Goal: Task Accomplishment & Management: Manage account settings

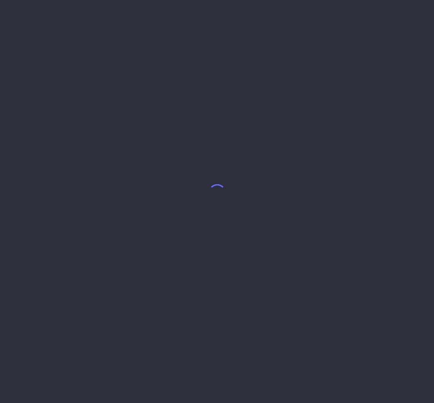
select select "8"
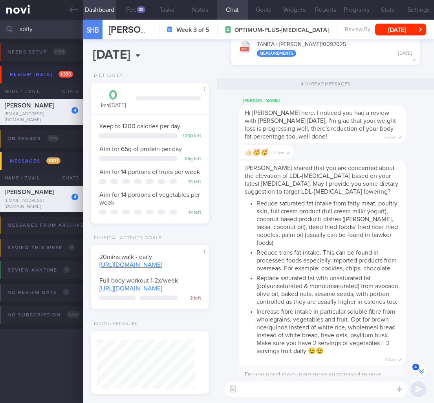
scroll to position [-40, 0]
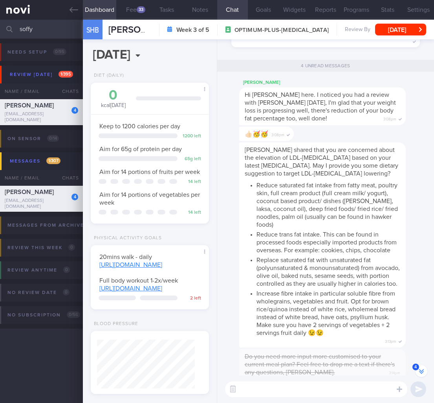
drag, startPoint x: 45, startPoint y: 24, endPoint x: -78, endPoint y: 25, distance: 123.0
click at [0, 25] on html "You are offline! Some functionality will be unavailable Patients New Users Coac…" at bounding box center [217, 201] width 434 height 403
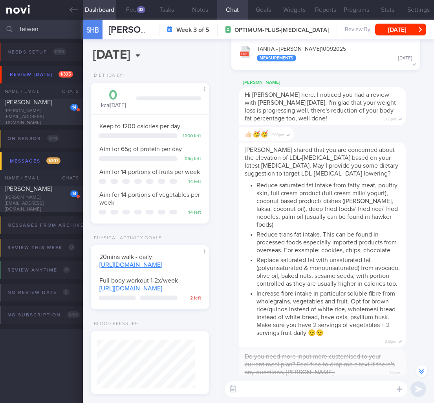
type input "feiwen"
click at [318, 243] on li "Reduce trans fat intake. This can be found in processed foods especially import…" at bounding box center [329, 241] width 144 height 26
click at [33, 105] on span "LEE FEIWEN" at bounding box center [29, 102] width 48 height 6
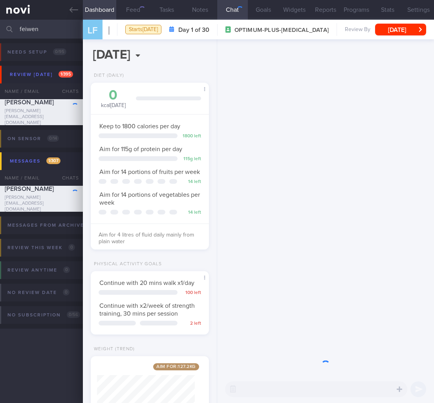
scroll to position [393028, 392990]
click at [404, 29] on button "[DATE]" at bounding box center [400, 30] width 51 height 12
click at [346, 231] on div at bounding box center [325, 207] width 217 height 336
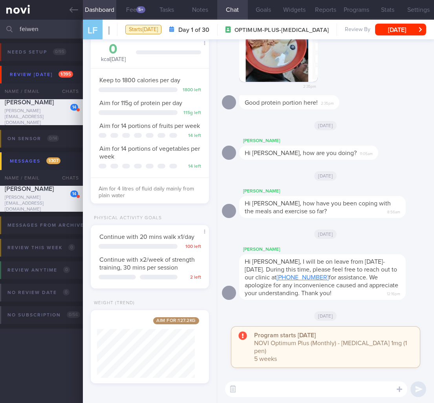
drag, startPoint x: 51, startPoint y: 26, endPoint x: -33, endPoint y: 21, distance: 85.1
click at [0, 21] on html "You are offline! Some functionality will be unavailable Patients New Users Coac…" at bounding box center [217, 201] width 434 height 403
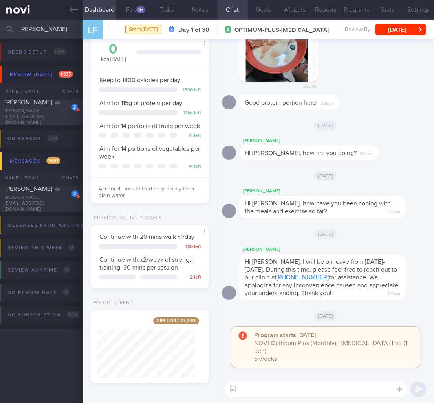
type input "tan kwan"
click at [24, 105] on span "Tan Kwan Seng" at bounding box center [29, 102] width 48 height 6
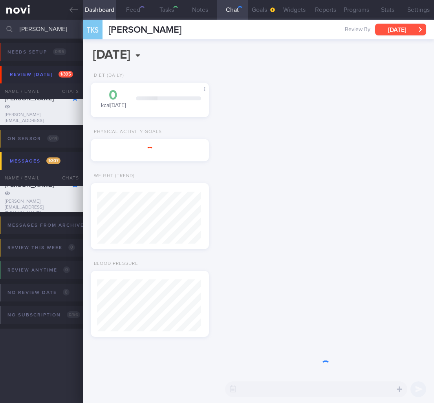
scroll to position [52, 104]
click at [404, 27] on button "Fri, 13 Jun" at bounding box center [400, 30] width 51 height 12
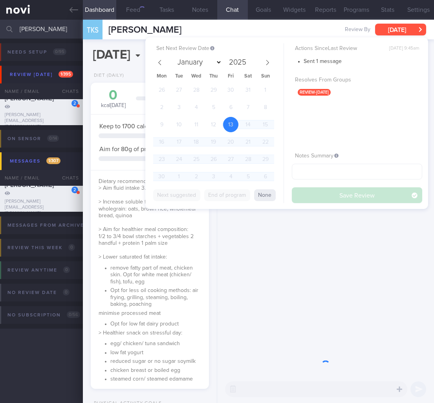
scroll to position [393040, 392990]
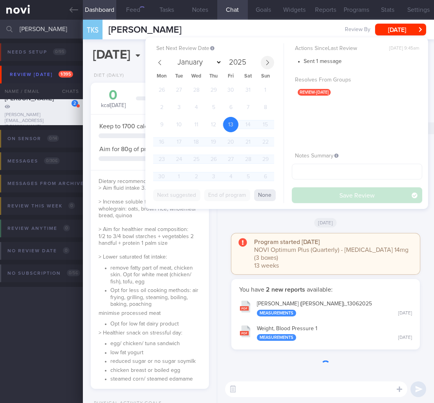
click at [267, 61] on icon at bounding box center [268, 63] width 6 height 6
select select "8"
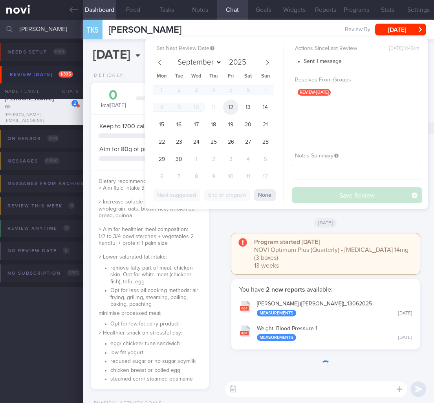
click at [230, 104] on span "12" at bounding box center [230, 106] width 15 height 15
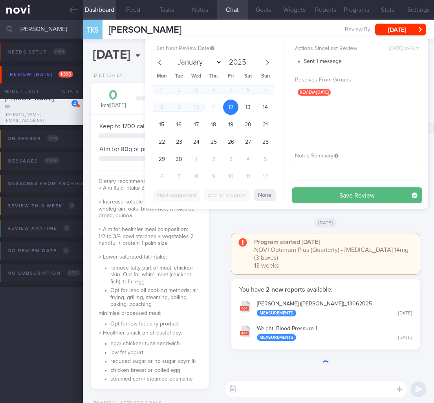
click at [369, 205] on div "Set Next Review Date 12 Sep 2025 January February March April May June July Aug…" at bounding box center [286, 122] width 283 height 171
click at [369, 202] on button "Save Review" at bounding box center [357, 195] width 131 height 16
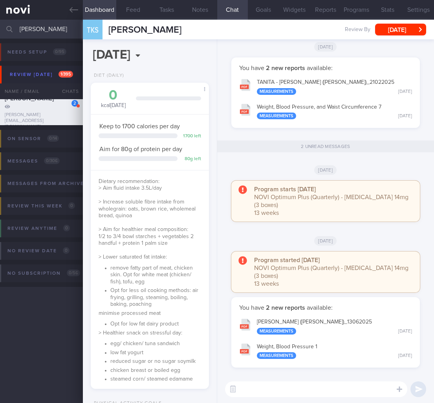
drag, startPoint x: 60, startPoint y: 28, endPoint x: -72, endPoint y: 23, distance: 132.6
click at [0, 23] on html "You are offline! Some functionality will be unavailable Patients New Users Coac…" at bounding box center [217, 201] width 434 height 403
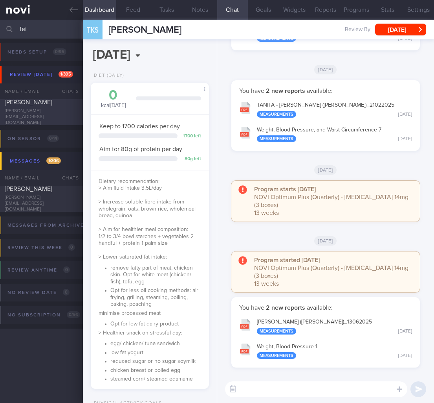
type input "fei"
click at [37, 115] on div "lee.feiwen@gmail.com" at bounding box center [42, 117] width 74 height 18
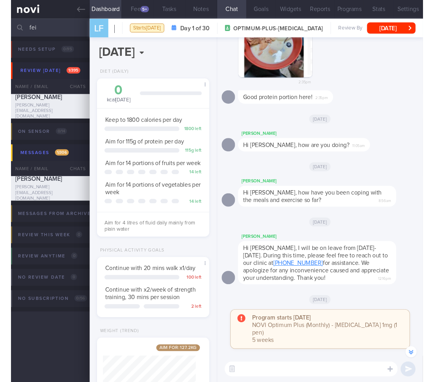
scroll to position [-137, 0]
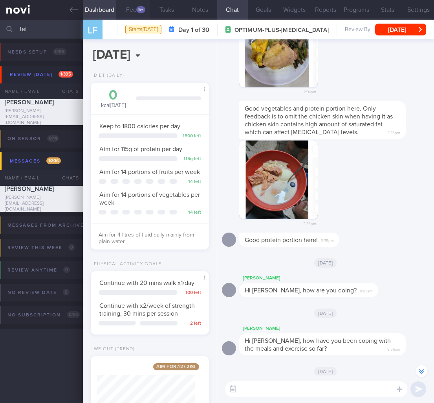
click at [143, 14] on button "Feed 5+" at bounding box center [132, 10] width 33 height 20
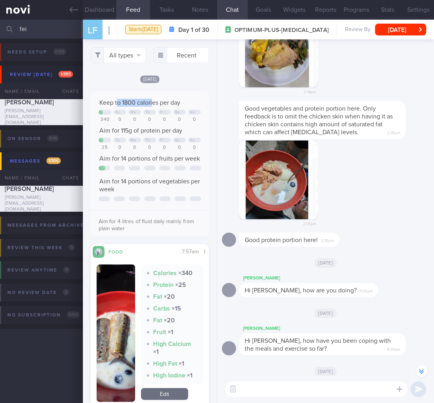
drag, startPoint x: 119, startPoint y: 114, endPoint x: 153, endPoint y: 111, distance: 34.4
click at [153, 106] on span "Keep to 1800 calories per day" at bounding box center [139, 102] width 81 height 6
click at [152, 106] on span "Keep to 1800 calories per day" at bounding box center [139, 102] width 81 height 6
click at [105, 12] on button "Dashboard" at bounding box center [99, 10] width 33 height 20
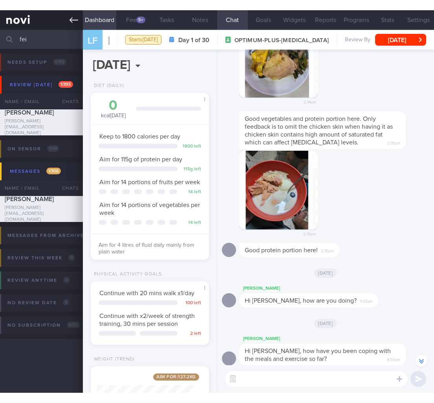
scroll to position [-137, 0]
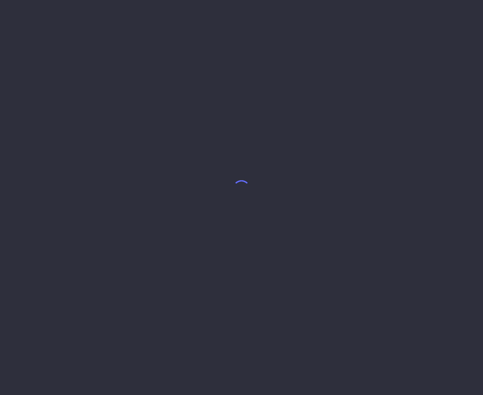
select select "7"
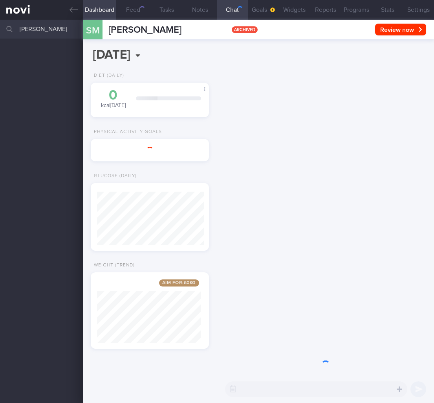
select select "8"
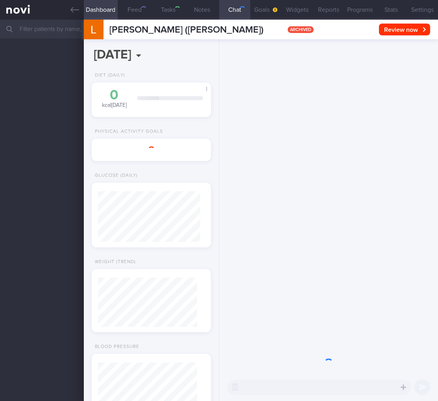
select select "8"
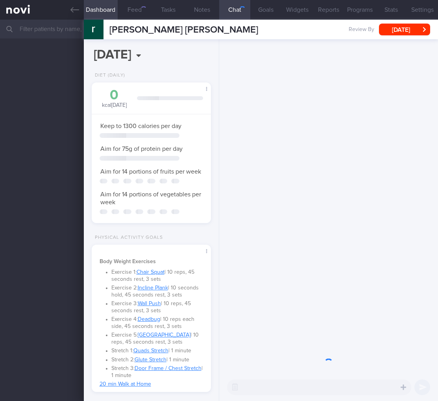
select select "6"
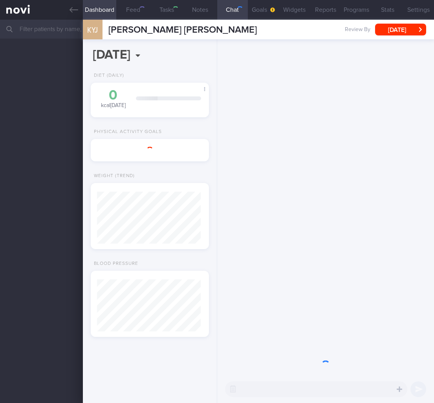
select select "6"
